Goal: Task Accomplishment & Management: Use online tool/utility

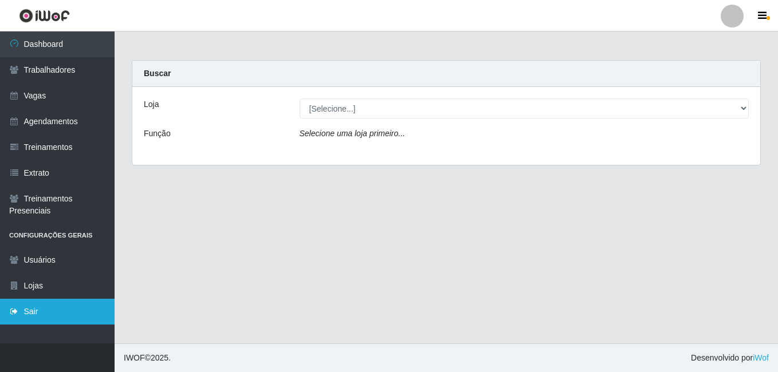
click at [66, 320] on link "Sair" at bounding box center [57, 312] width 115 height 26
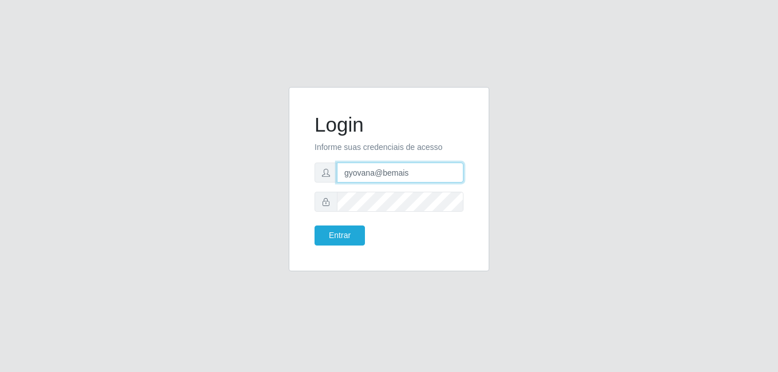
click at [371, 175] on input "gyovana@bemais" at bounding box center [400, 173] width 127 height 20
type input "[PERSON_NAME]"
click at [346, 241] on button "Entrar" at bounding box center [340, 236] width 50 height 20
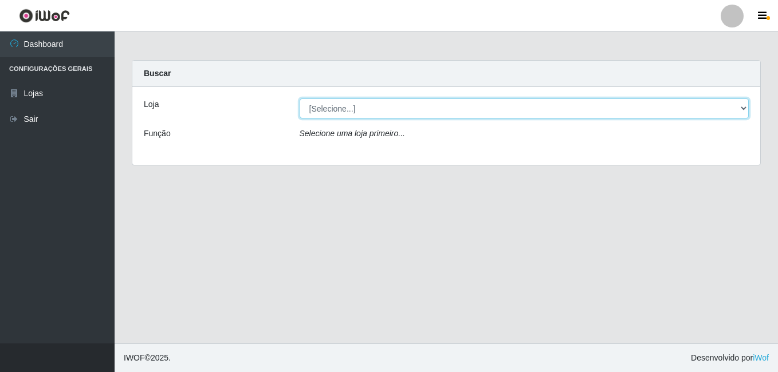
click at [361, 107] on select "[Selecione...] [PERSON_NAME]" at bounding box center [525, 109] width 450 height 20
select select "230"
click at [300, 99] on select "[Selecione...] [PERSON_NAME]" at bounding box center [525, 109] width 450 height 20
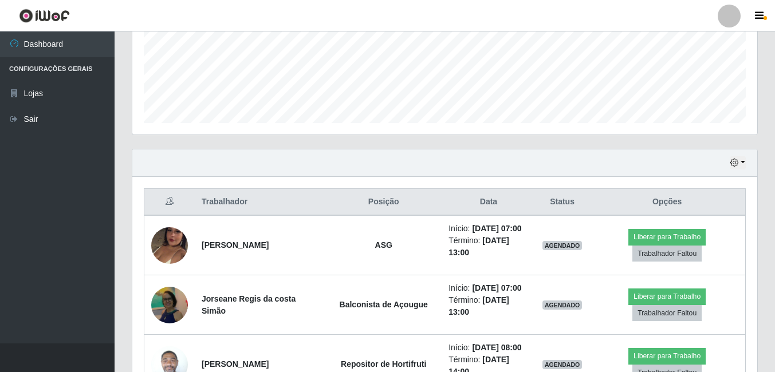
scroll to position [344, 0]
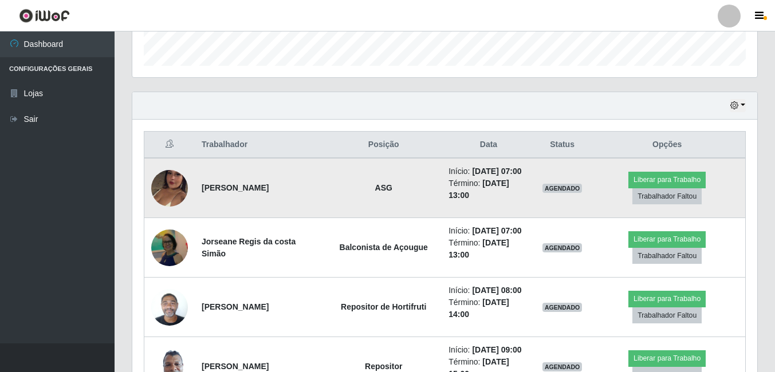
click at [167, 205] on img at bounding box center [169, 188] width 37 height 65
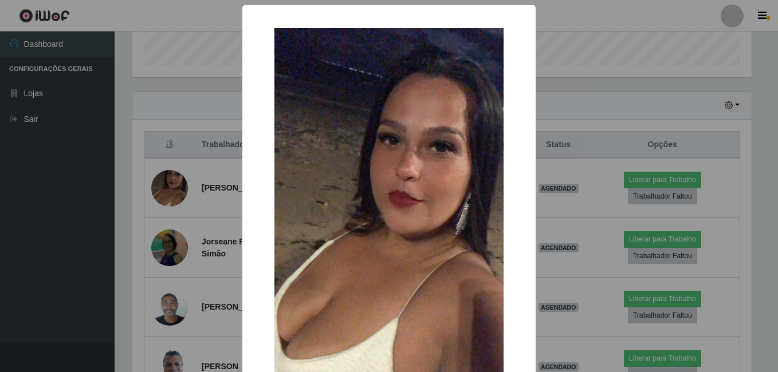
click at [159, 219] on div "× OK Cancel" at bounding box center [389, 186] width 778 height 372
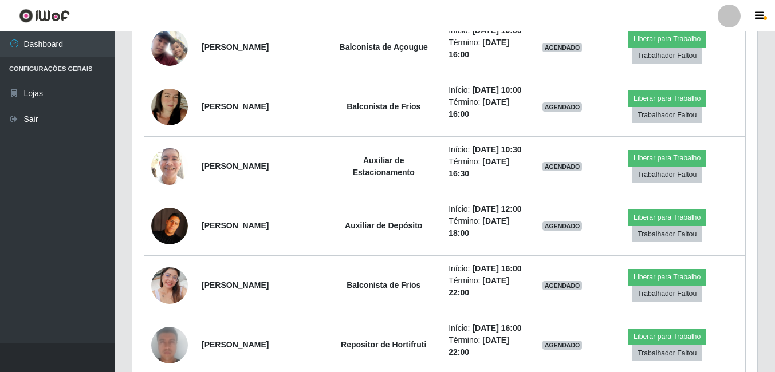
scroll to position [859, 0]
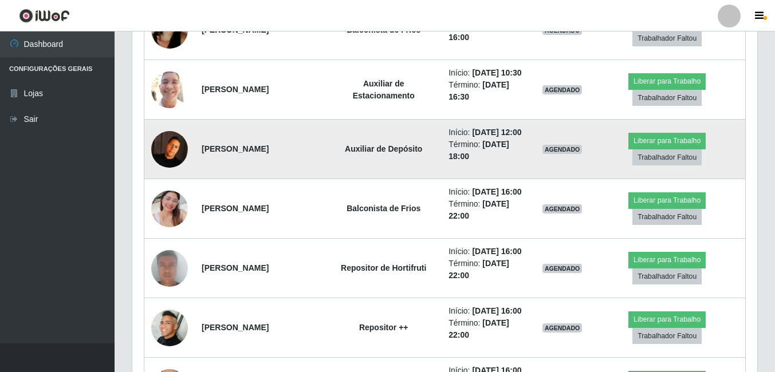
click at [183, 168] on img at bounding box center [169, 149] width 37 height 37
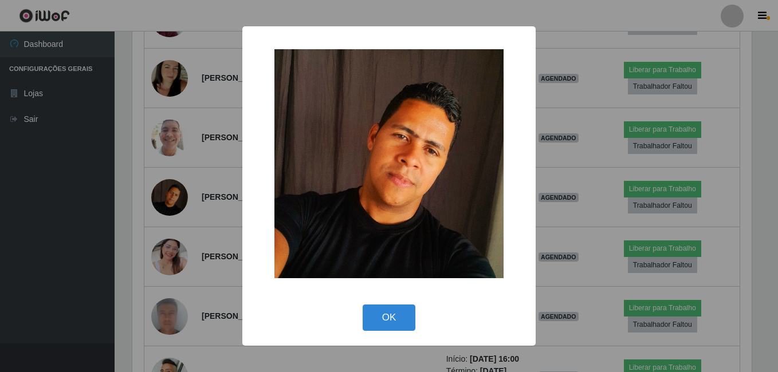
click at [142, 276] on div "× OK Cancel" at bounding box center [389, 186] width 778 height 372
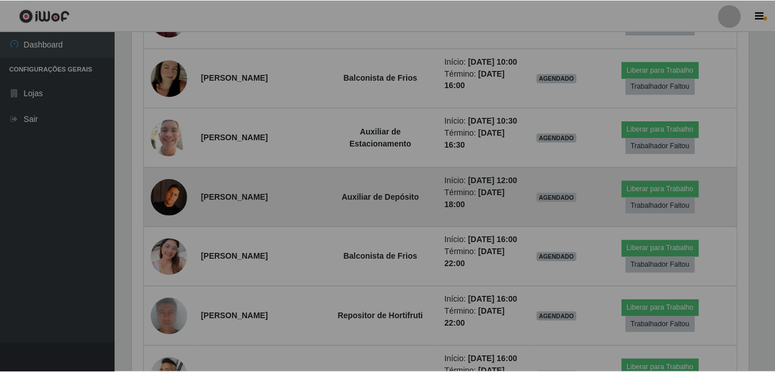
scroll to position [238, 625]
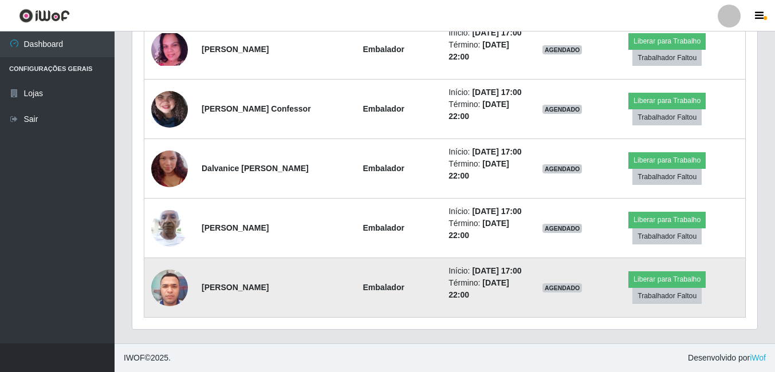
click at [187, 279] on img at bounding box center [169, 288] width 37 height 49
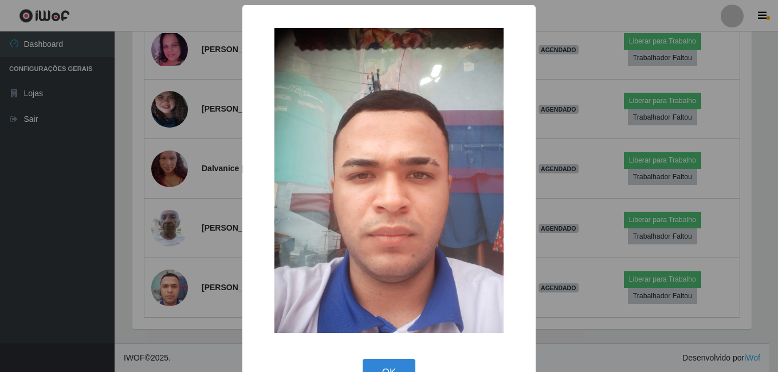
scroll to position [238, 619]
click at [136, 282] on div "× OK Cancel" at bounding box center [389, 186] width 778 height 372
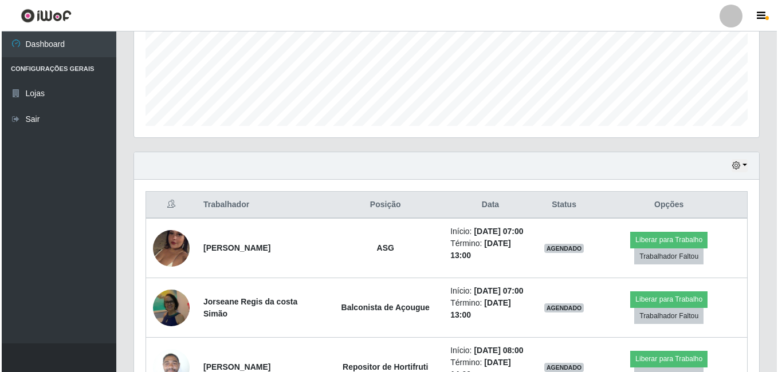
scroll to position [360, 0]
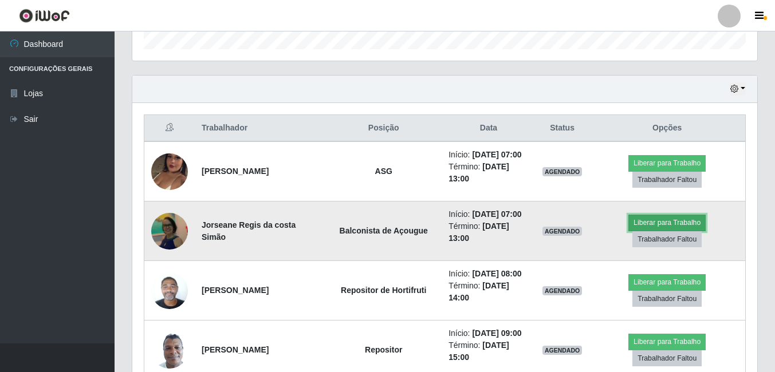
click at [654, 231] on button "Liberar para Trabalho" at bounding box center [666, 223] width 77 height 16
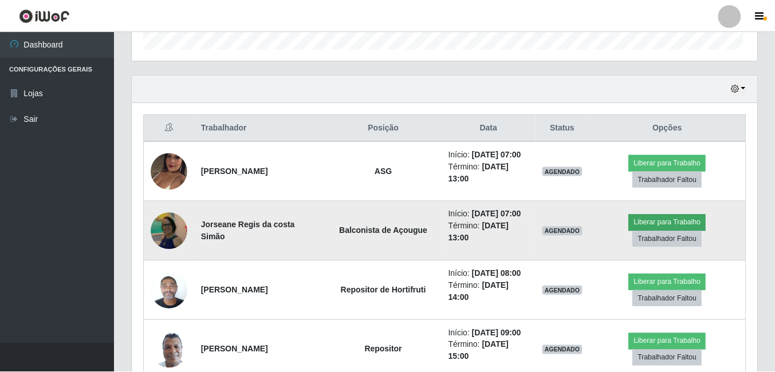
scroll to position [238, 619]
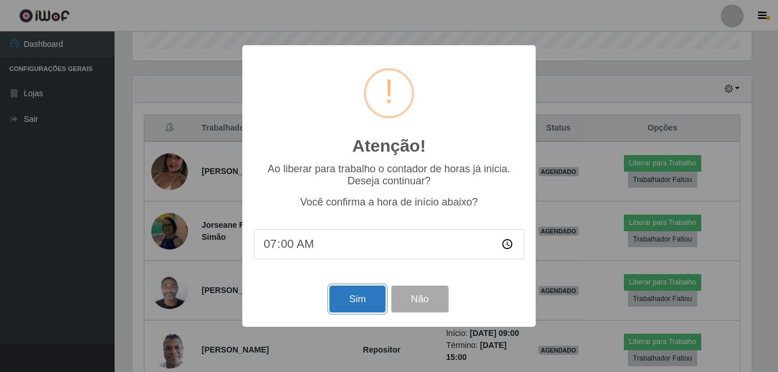
click at [352, 295] on button "Sim" at bounding box center [357, 299] width 56 height 27
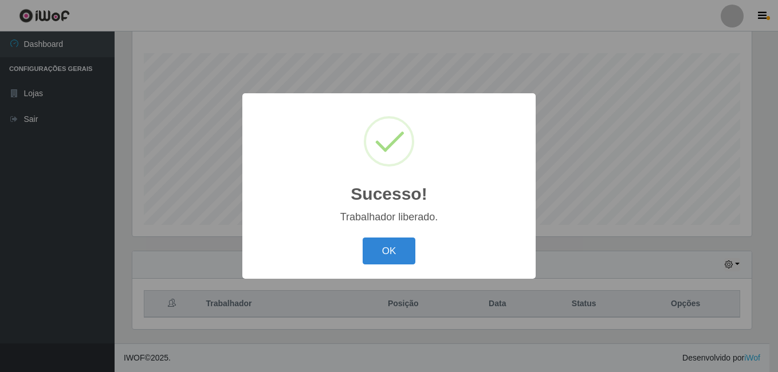
click at [363, 238] on button "OK" at bounding box center [389, 251] width 53 height 27
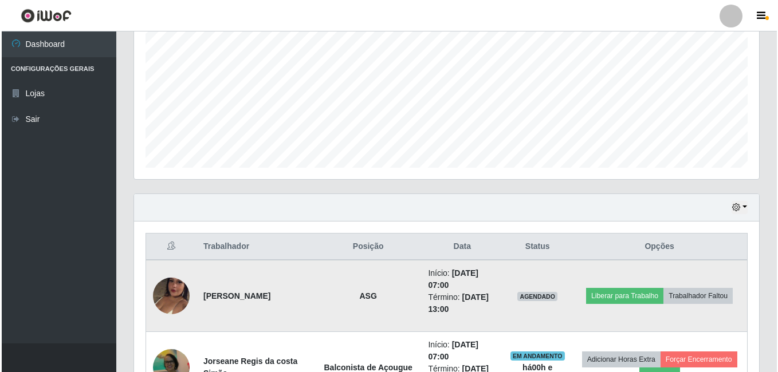
scroll to position [299, 0]
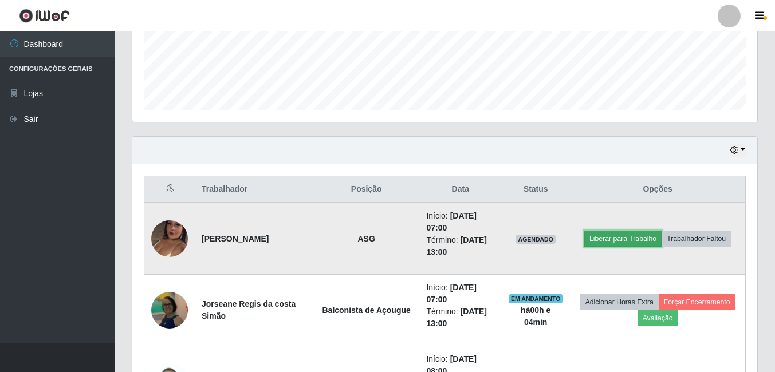
click at [614, 231] on button "Liberar para Trabalho" at bounding box center [622, 239] width 77 height 16
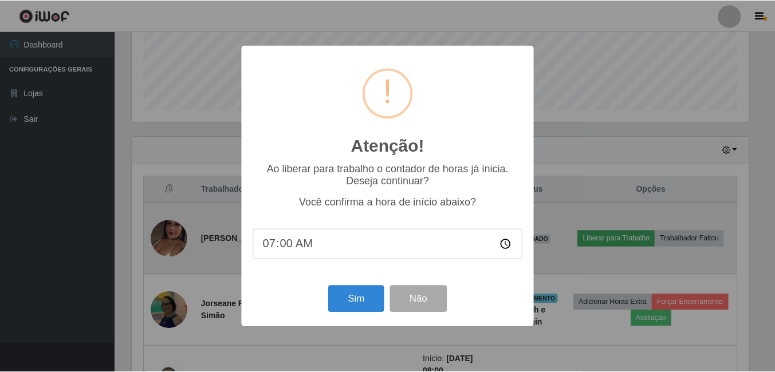
scroll to position [238, 619]
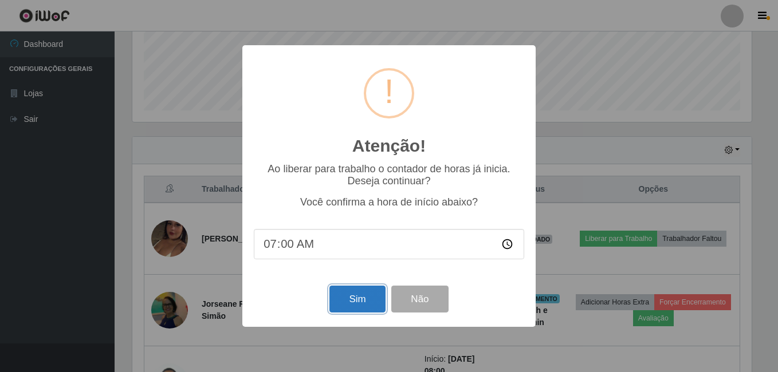
click at [379, 304] on button "Sim" at bounding box center [357, 299] width 56 height 27
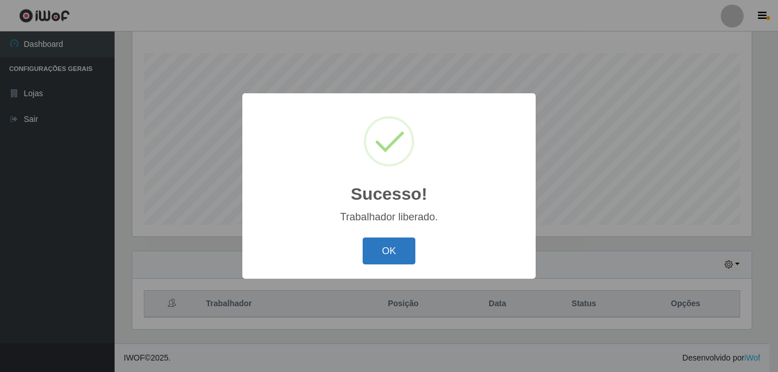
click at [408, 246] on button "OK" at bounding box center [389, 251] width 53 height 27
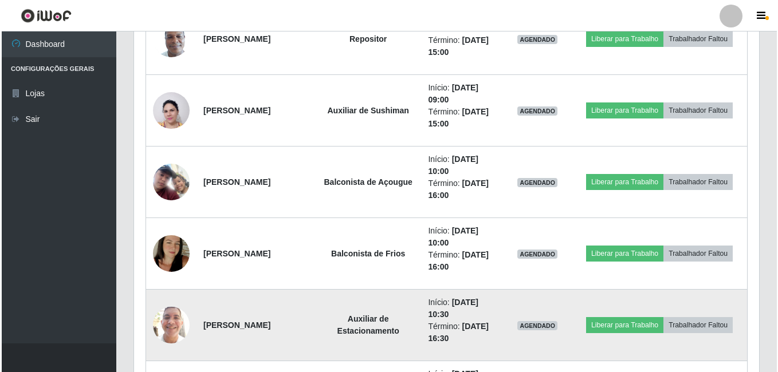
scroll to position [757, 0]
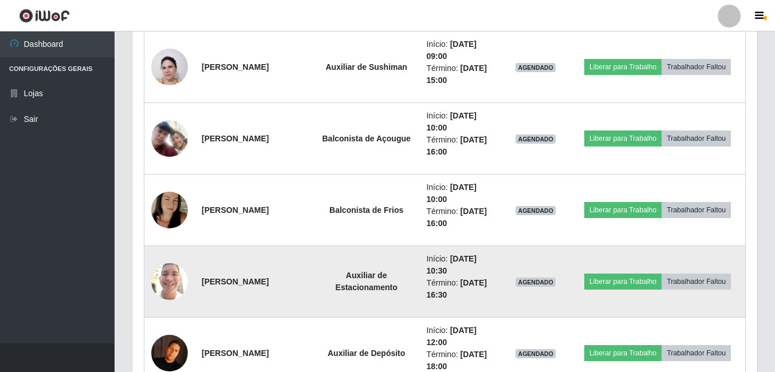
click at [166, 288] on img at bounding box center [169, 281] width 37 height 49
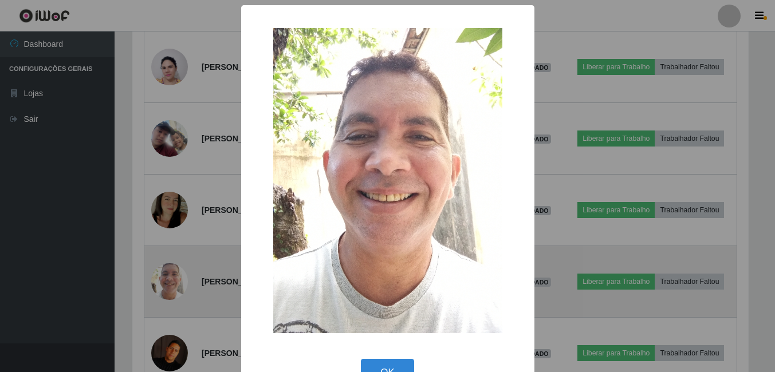
scroll to position [238, 619]
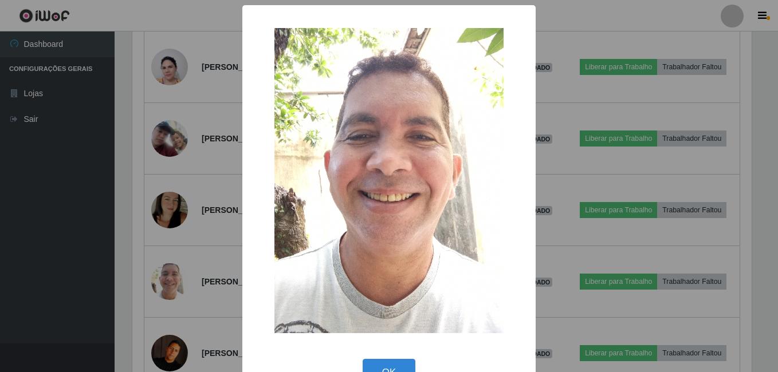
click at [127, 297] on div "× OK Cancel" at bounding box center [389, 186] width 778 height 372
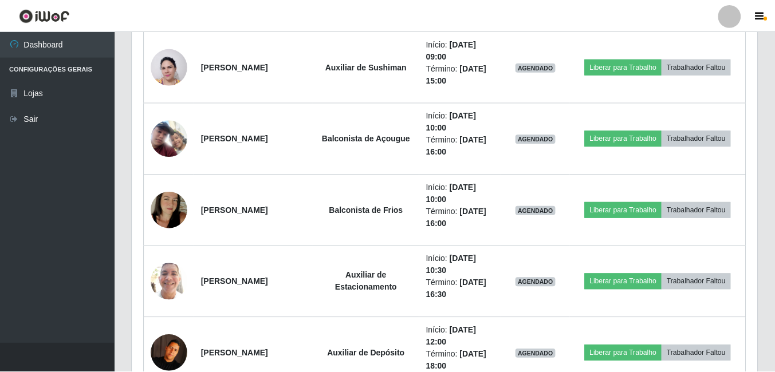
scroll to position [238, 625]
